Goal: Task Accomplishment & Management: Complete application form

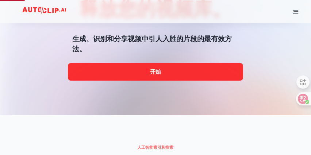
scroll to position [36, 0]
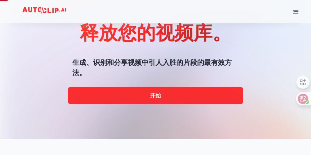
click at [164, 95] on div at bounding box center [155, 139] width 249 height 146
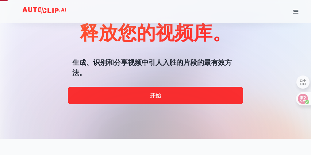
click at [137, 97] on div at bounding box center [155, 139] width 249 height 146
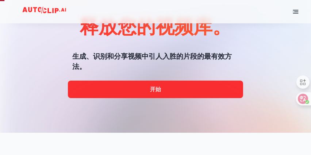
scroll to position [73, 0]
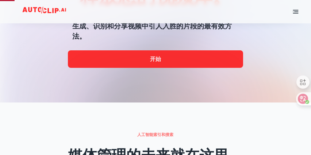
click at [156, 60] on div at bounding box center [155, 103] width 249 height 146
click at [144, 62] on div at bounding box center [155, 103] width 249 height 146
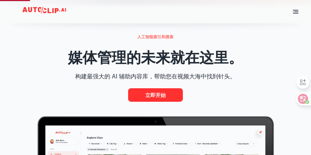
scroll to position [182, 0]
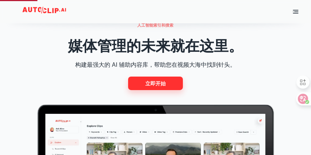
click at [155, 85] on font "立即开始" at bounding box center [155, 84] width 20 height 6
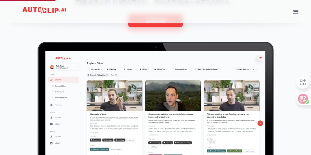
scroll to position [219, 0]
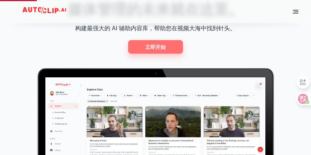
click at [148, 48] on font "立即开始" at bounding box center [155, 47] width 20 height 6
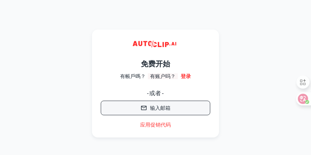
click at [158, 105] on font "输入邮箱" at bounding box center [160, 108] width 20 height 6
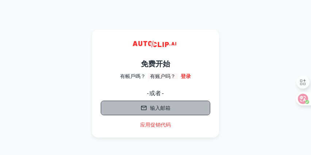
click at [162, 107] on font "输入邮箱" at bounding box center [160, 108] width 20 height 6
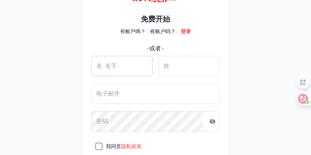
scroll to position [36, 0]
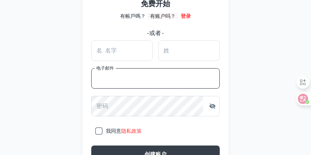
click at [130, 77] on input "电子邮件" at bounding box center [155, 78] width 128 height 20
type input "[EMAIL_ADDRESS][DOMAIN_NAME]"
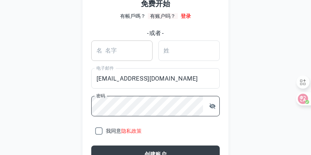
click at [129, 53] on input "名 名字" at bounding box center [121, 50] width 61 height 20
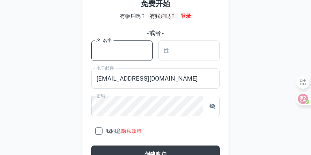
type input "littlechen"
click at [178, 52] on input "姓" at bounding box center [188, 50] width 61 height 20
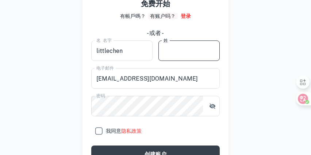
type input "[PERSON_NAME]"
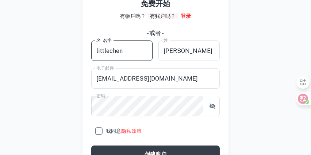
click at [130, 51] on input "littlechen" at bounding box center [121, 50] width 61 height 20
type input "little"
click at [48, 64] on main "免费开始 有帳戶嗎？ 有账户吗？ 登录 - 或者 - 名 名字 little 名 名字 姓 [PERSON_NAME] 姓 电子邮件 [EMAIL_ADDRE…" at bounding box center [155, 46] width 311 height 155
click at [97, 132] on input "我同意 隐私政策" at bounding box center [98, 131] width 15 height 15
checkbox input "true"
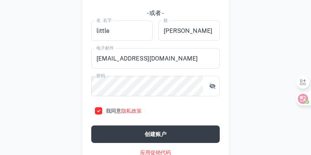
scroll to position [66, 0]
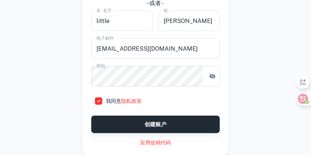
click at [144, 124] on font "创建账户" at bounding box center [155, 124] width 22 height 6
